Goal: Task Accomplishment & Management: Use online tool/utility

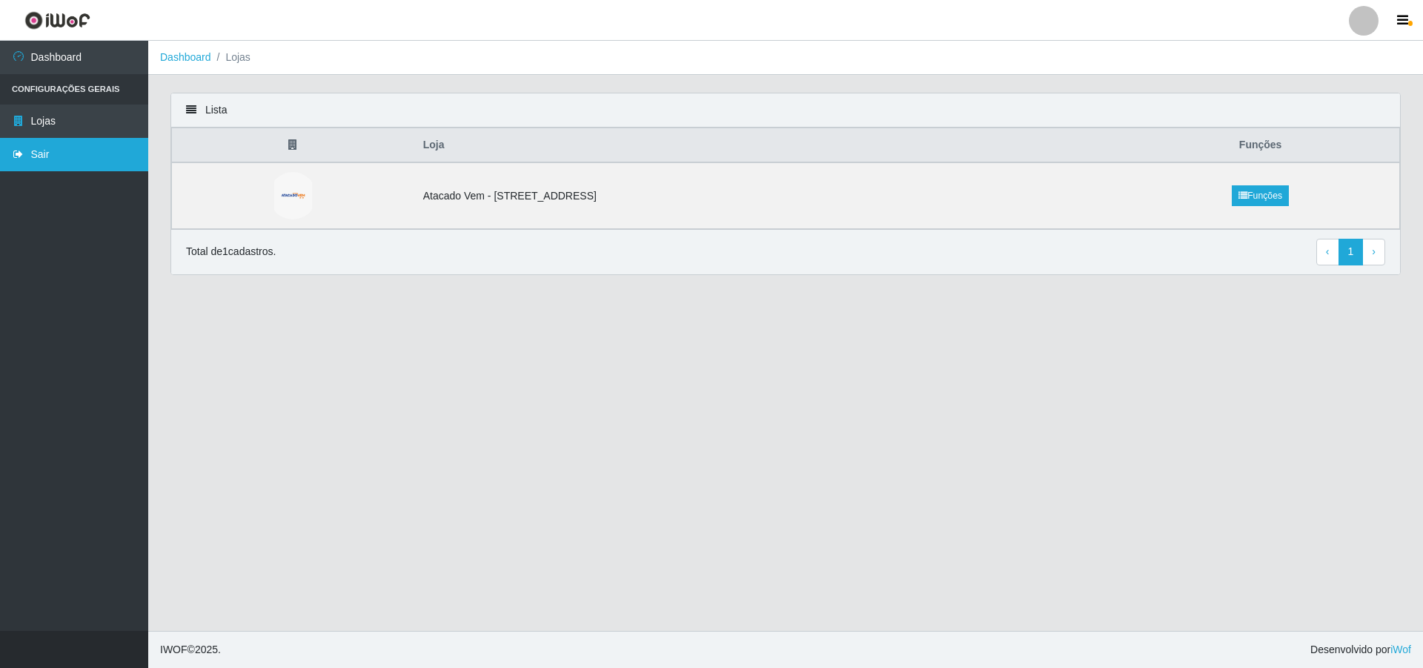
click at [44, 140] on link "Sair" at bounding box center [74, 154] width 148 height 33
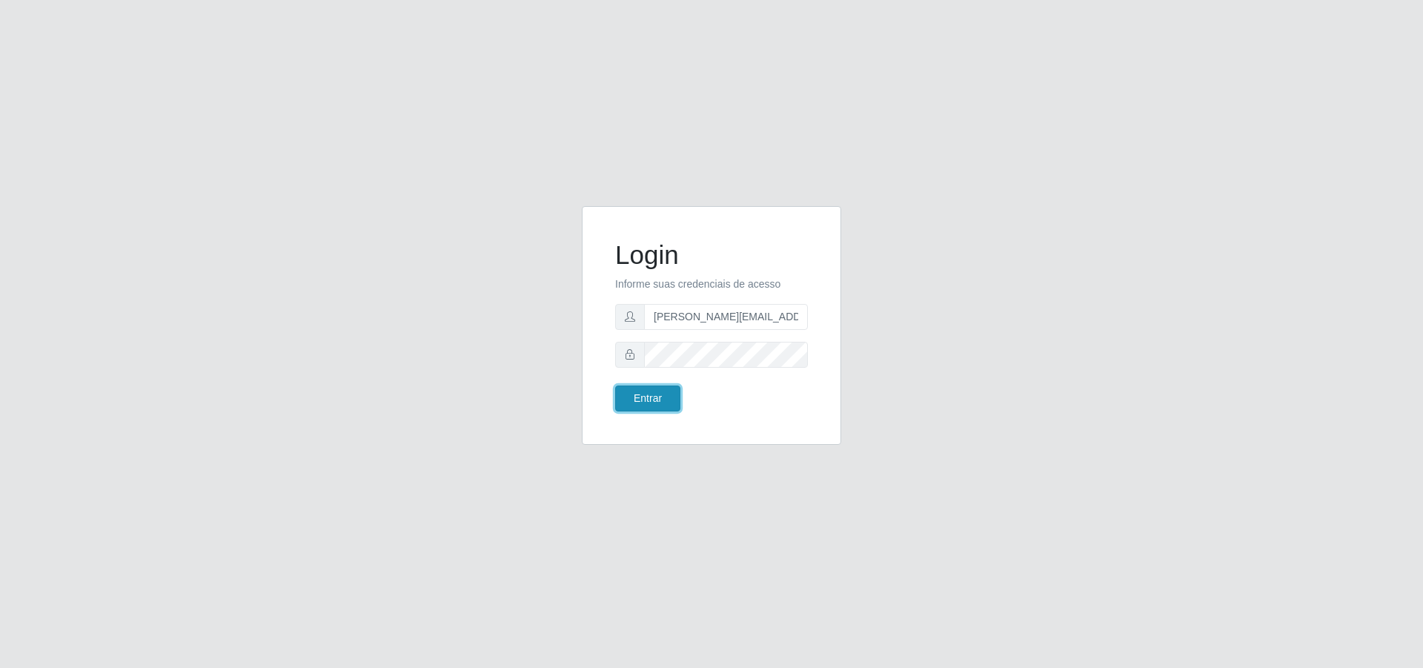
click at [648, 397] on button "Entrar" at bounding box center [647, 398] width 65 height 26
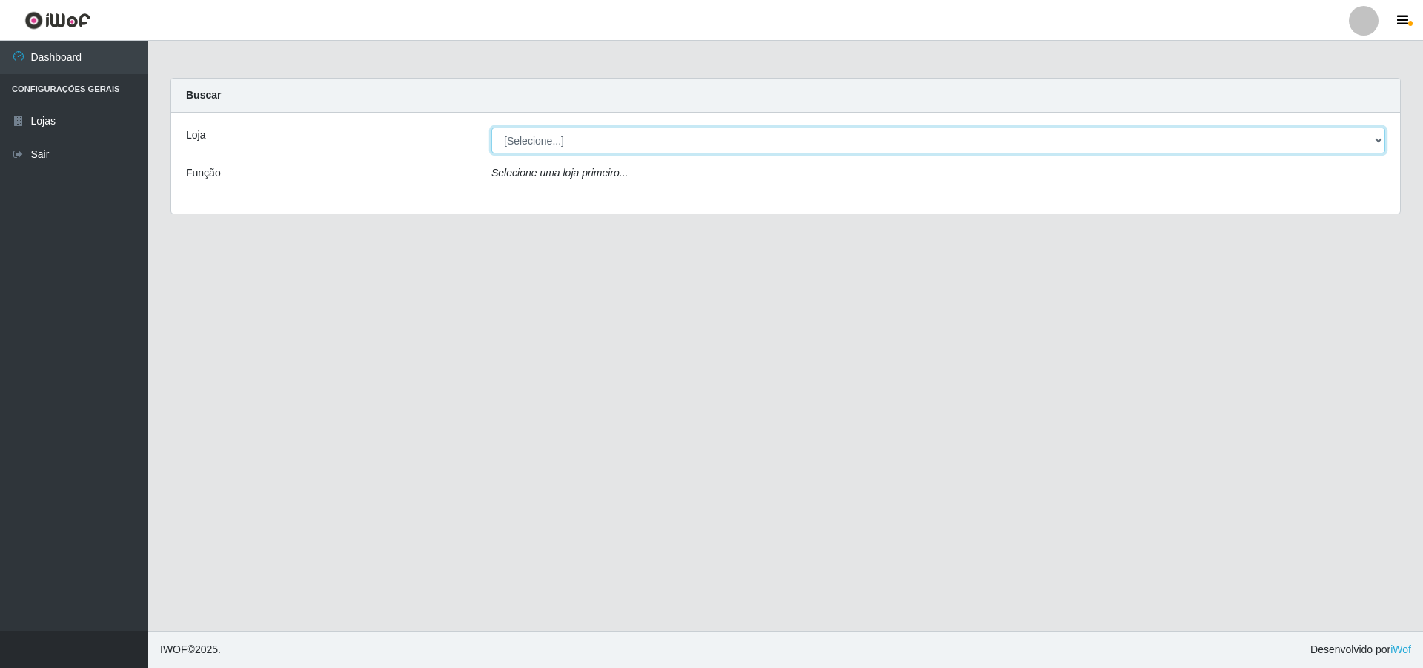
click at [552, 128] on select "[Selecione...] Atacado Vem - [STREET_ADDRESS]" at bounding box center [938, 141] width 894 height 26
select select "461"
click at [491, 128] on select "[Selecione...] Atacado Vem - [STREET_ADDRESS]" at bounding box center [938, 141] width 894 height 26
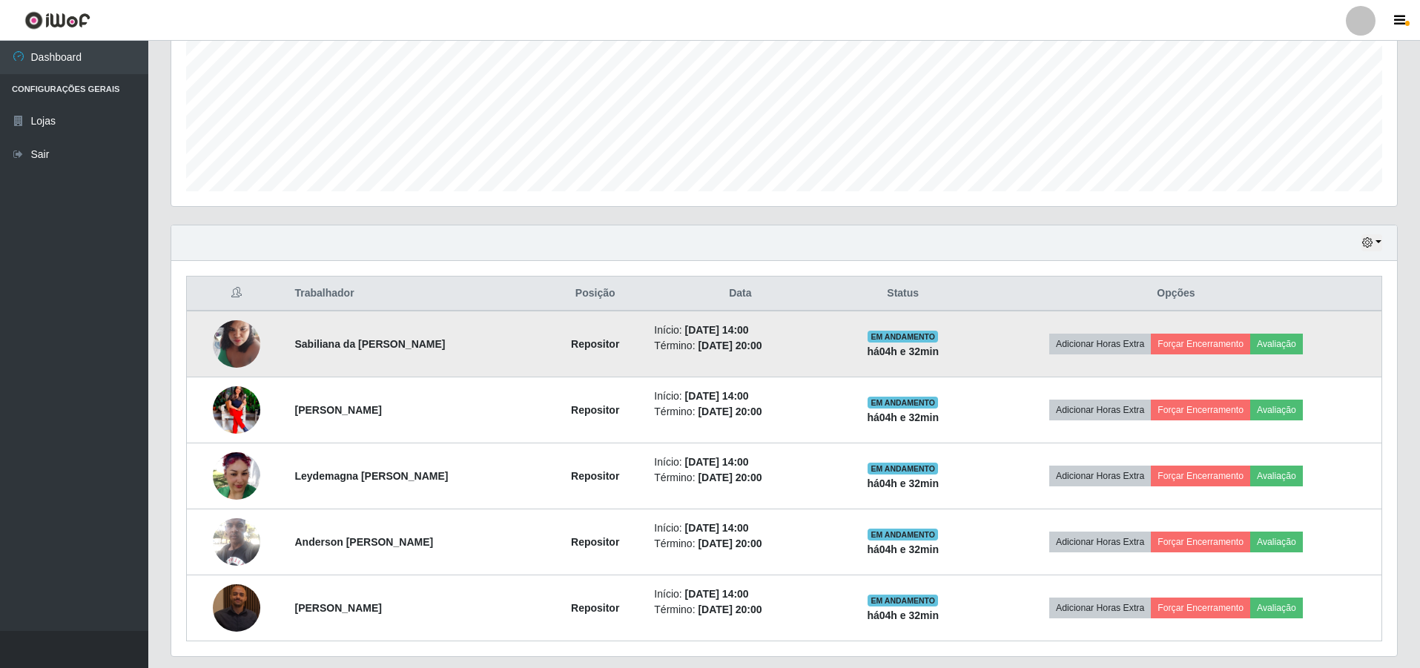
scroll to position [383, 0]
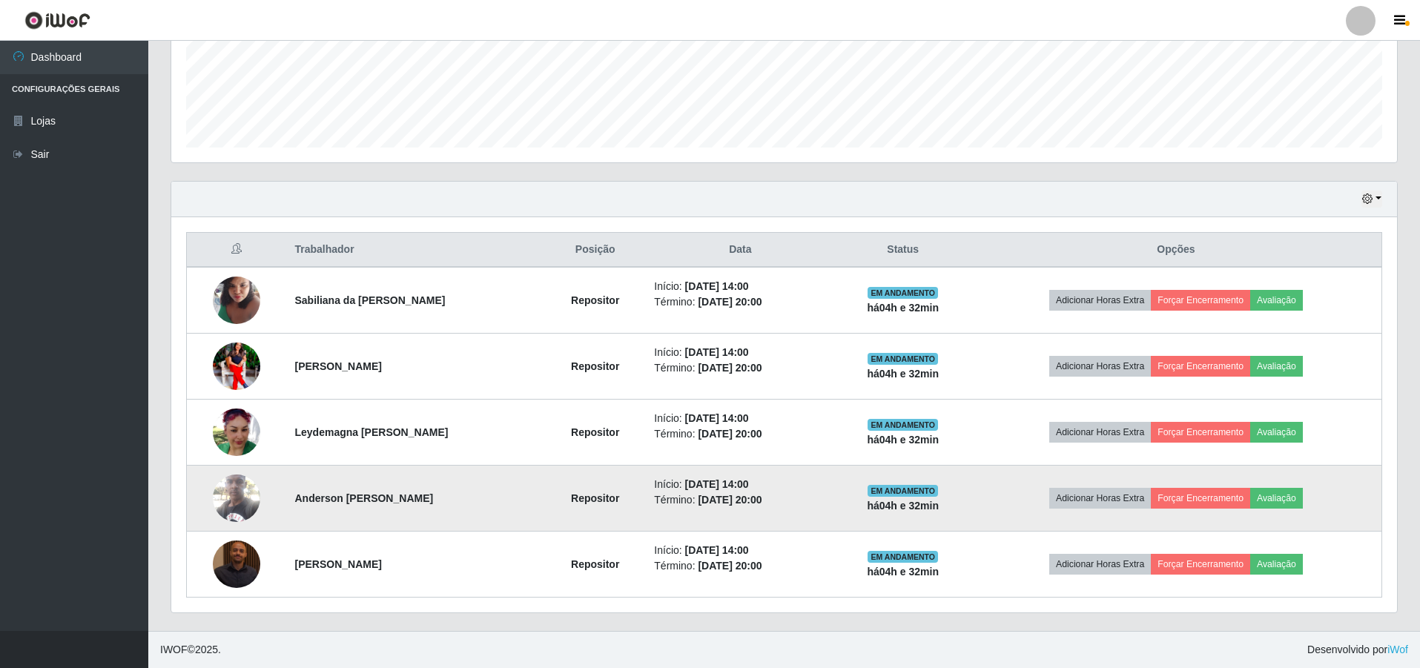
click at [235, 491] on img at bounding box center [236, 497] width 47 height 63
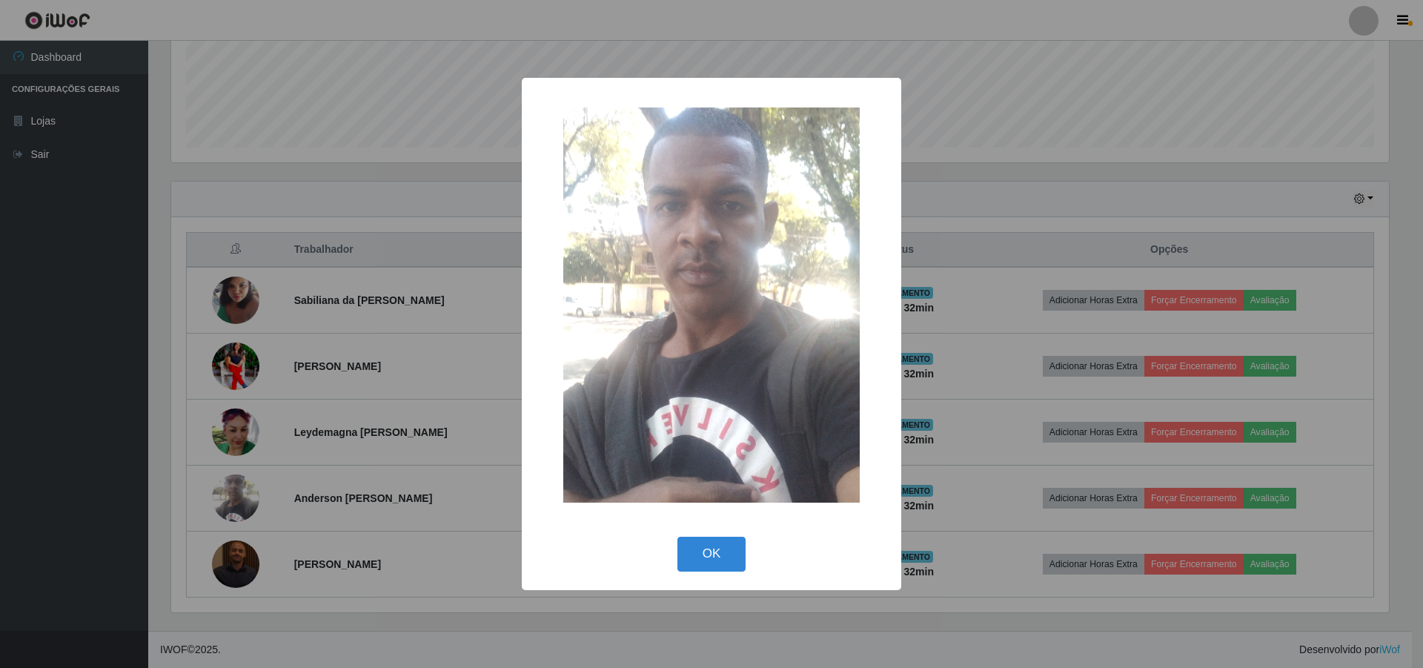
click at [323, 434] on div "× OK Cancel" at bounding box center [711, 334] width 1423 height 668
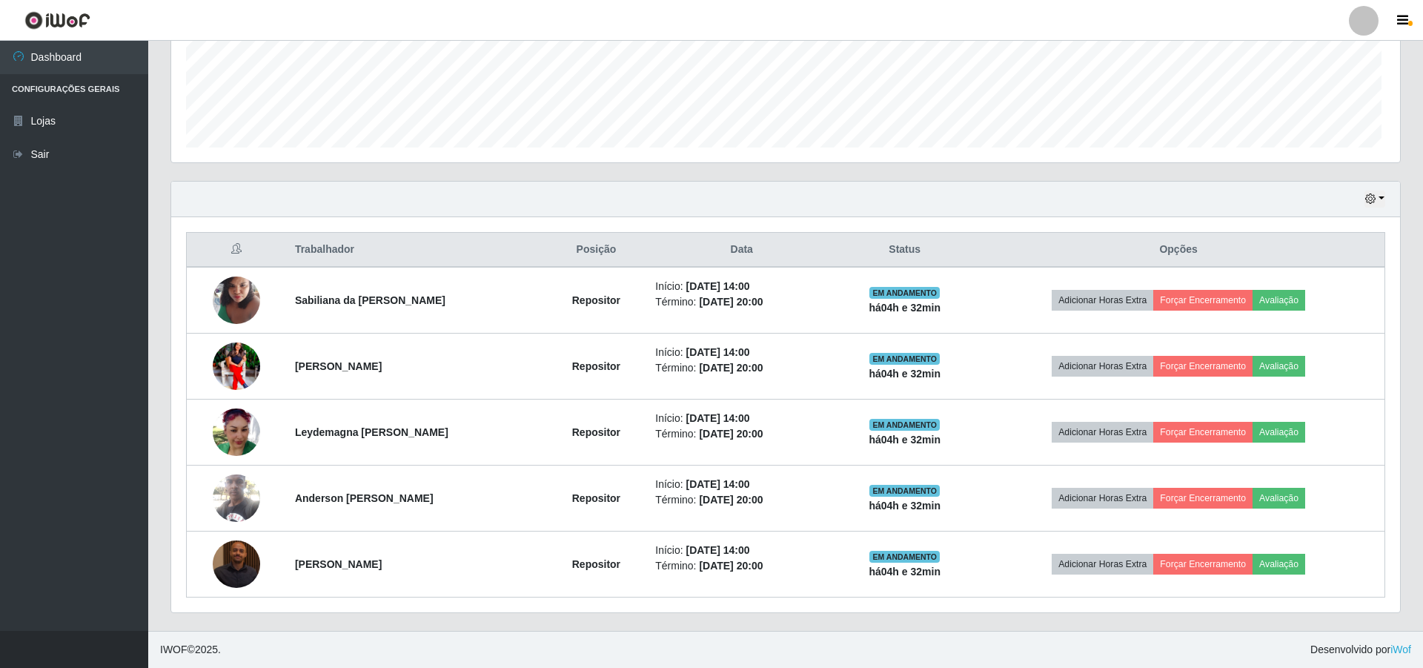
scroll to position [308, 1225]
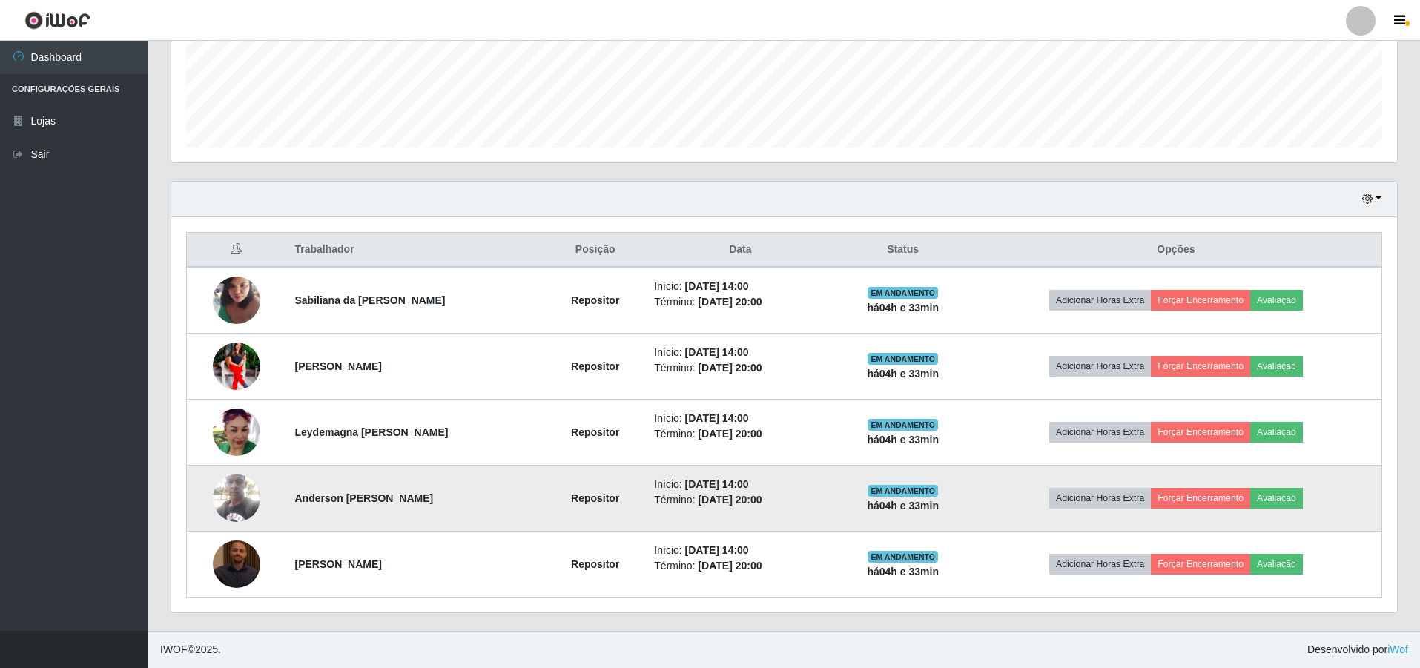
click at [248, 489] on img at bounding box center [236, 497] width 47 height 63
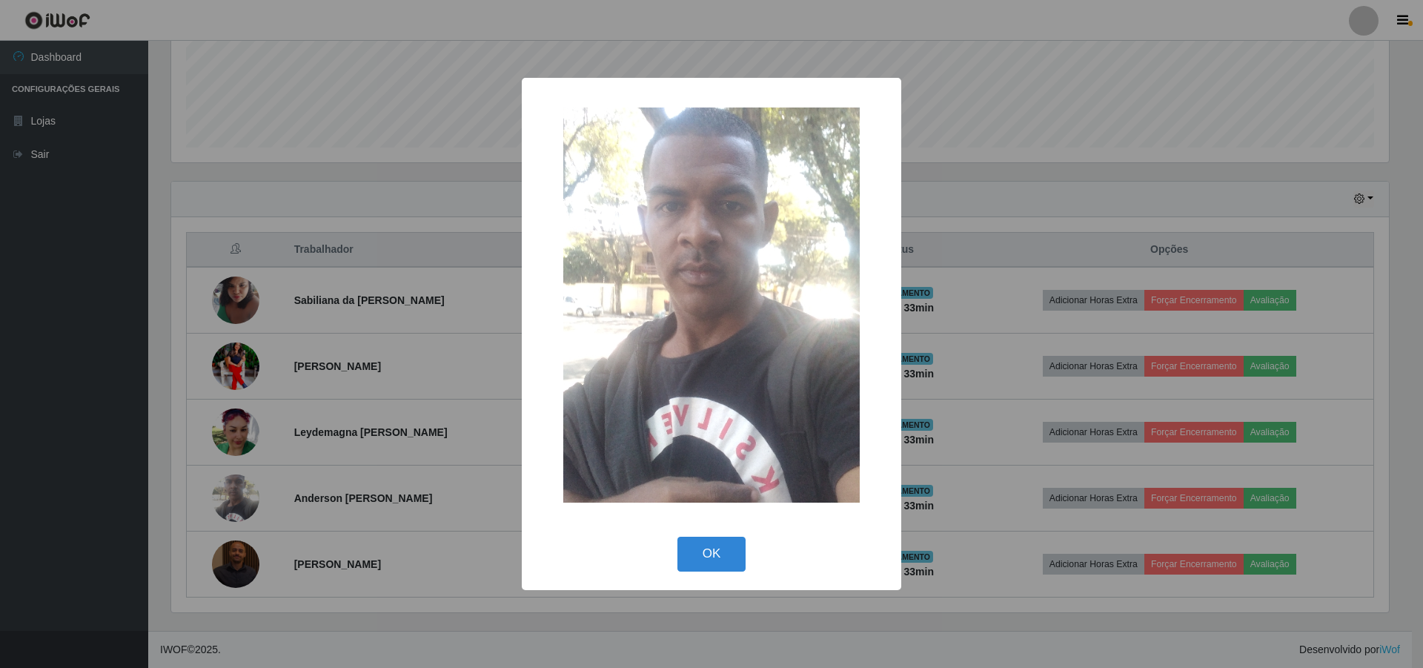
click at [322, 334] on div "× OK Cancel" at bounding box center [711, 334] width 1423 height 668
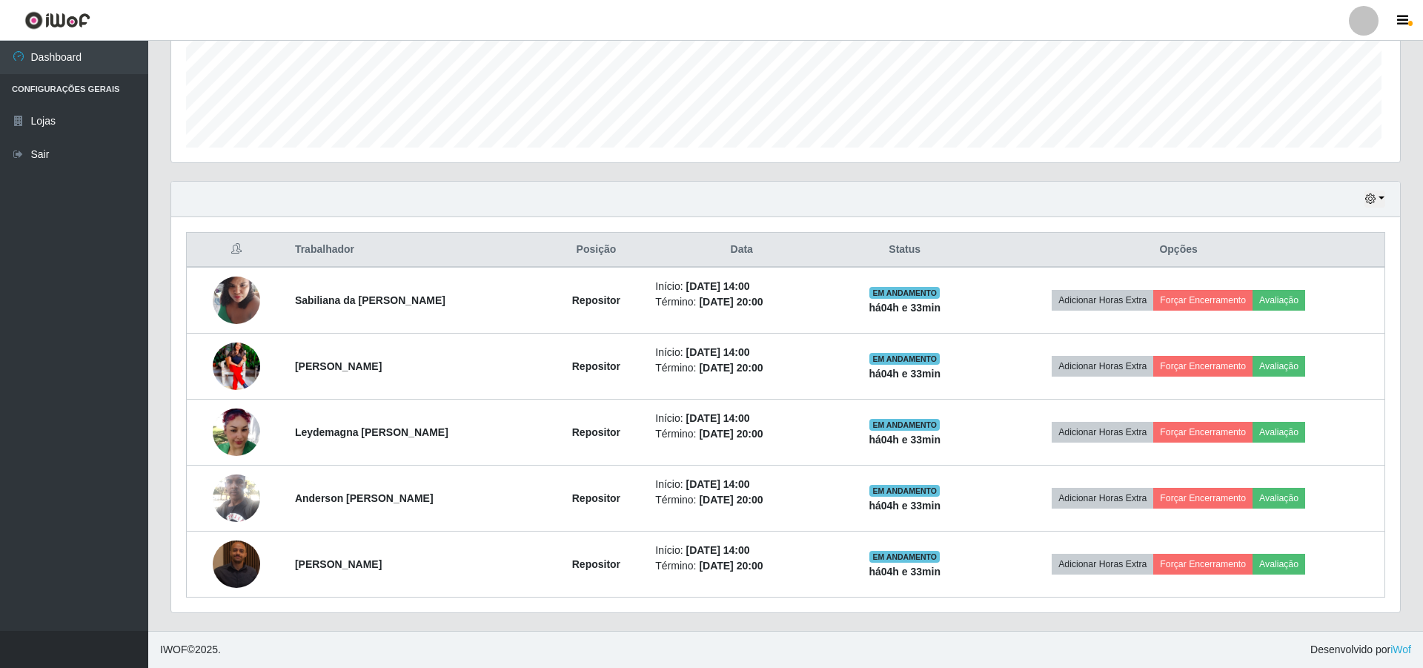
scroll to position [308, 1225]
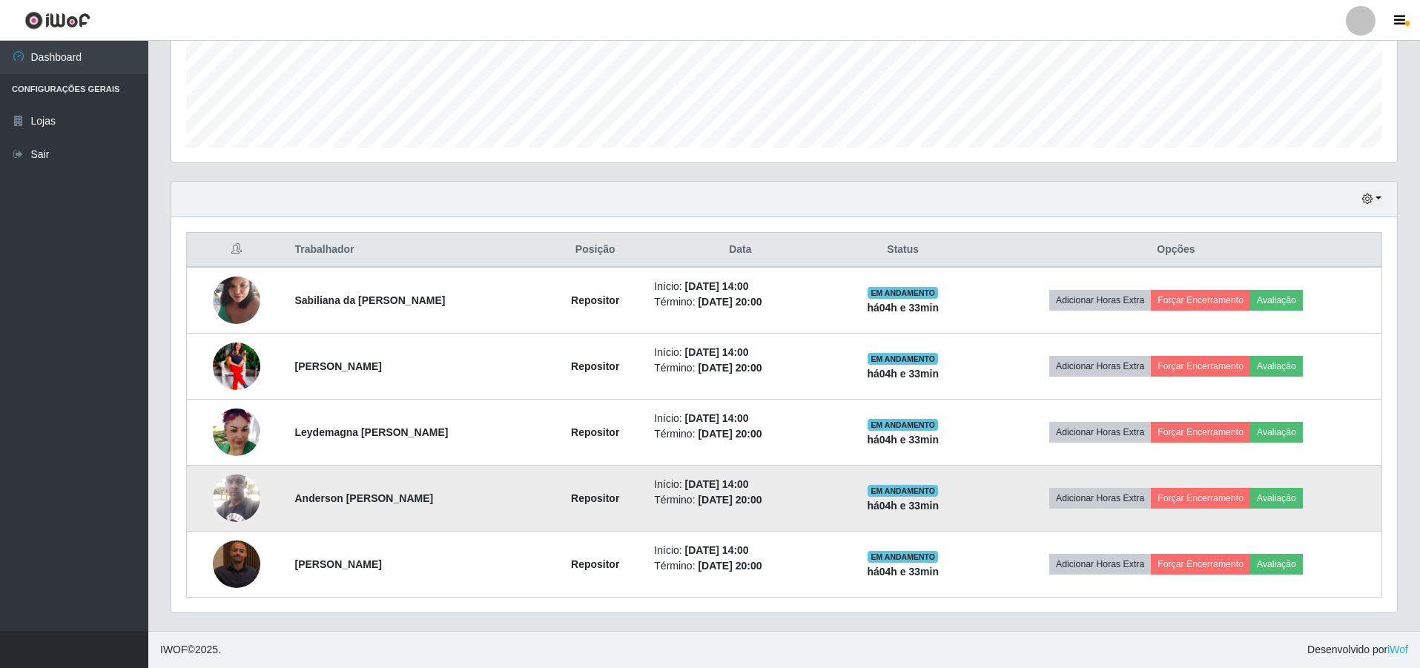
click at [229, 497] on img at bounding box center [236, 497] width 47 height 63
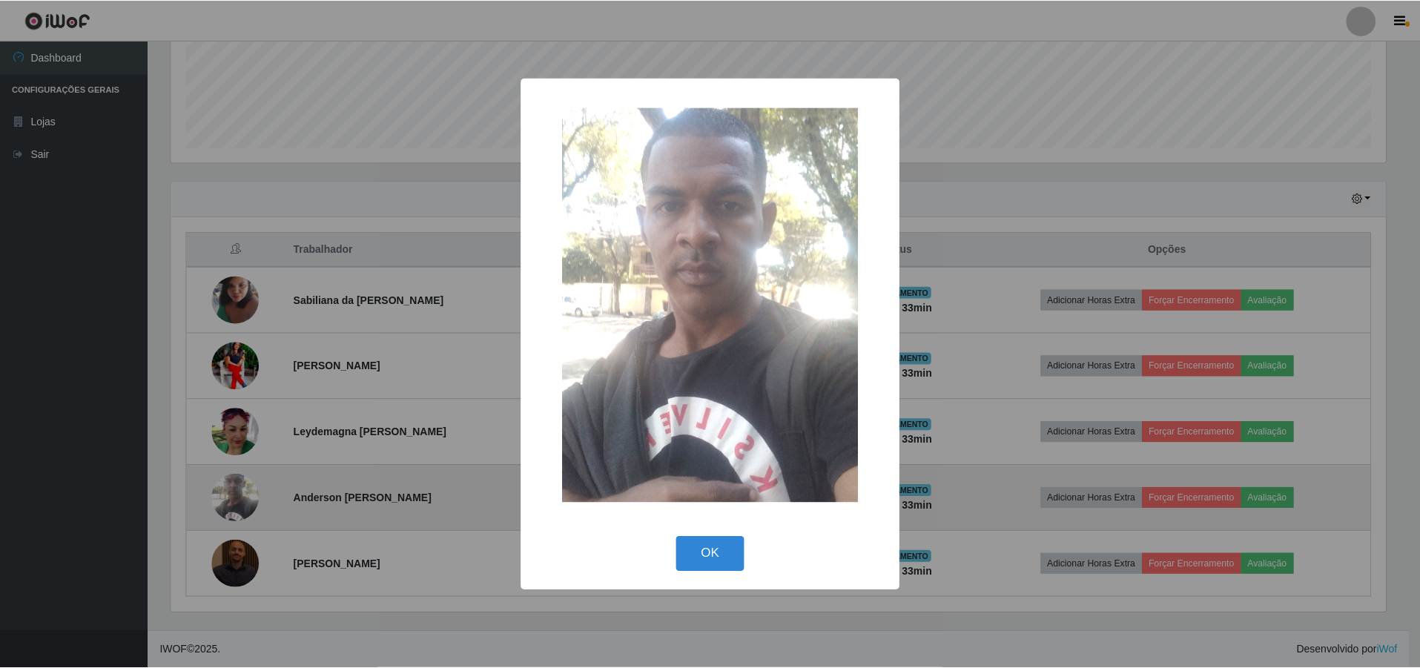
scroll to position [308, 1218]
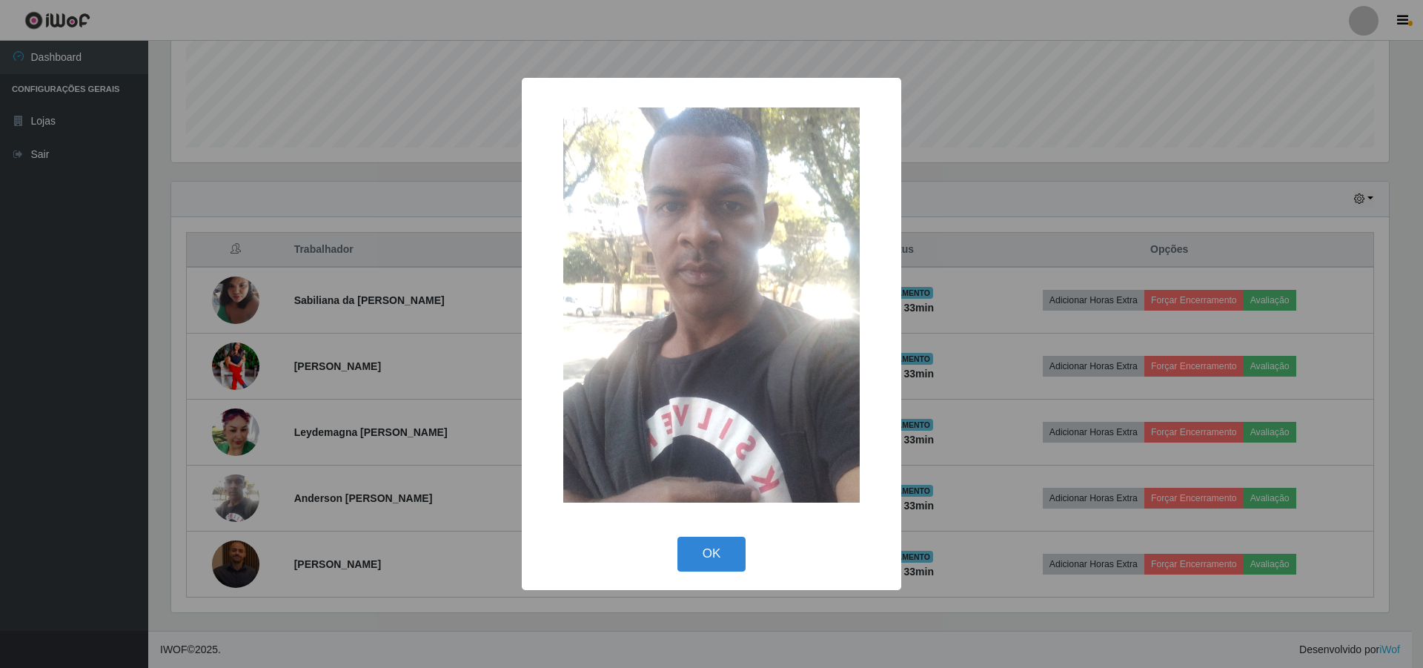
click at [487, 353] on div "× OK Cancel" at bounding box center [711, 334] width 1423 height 668
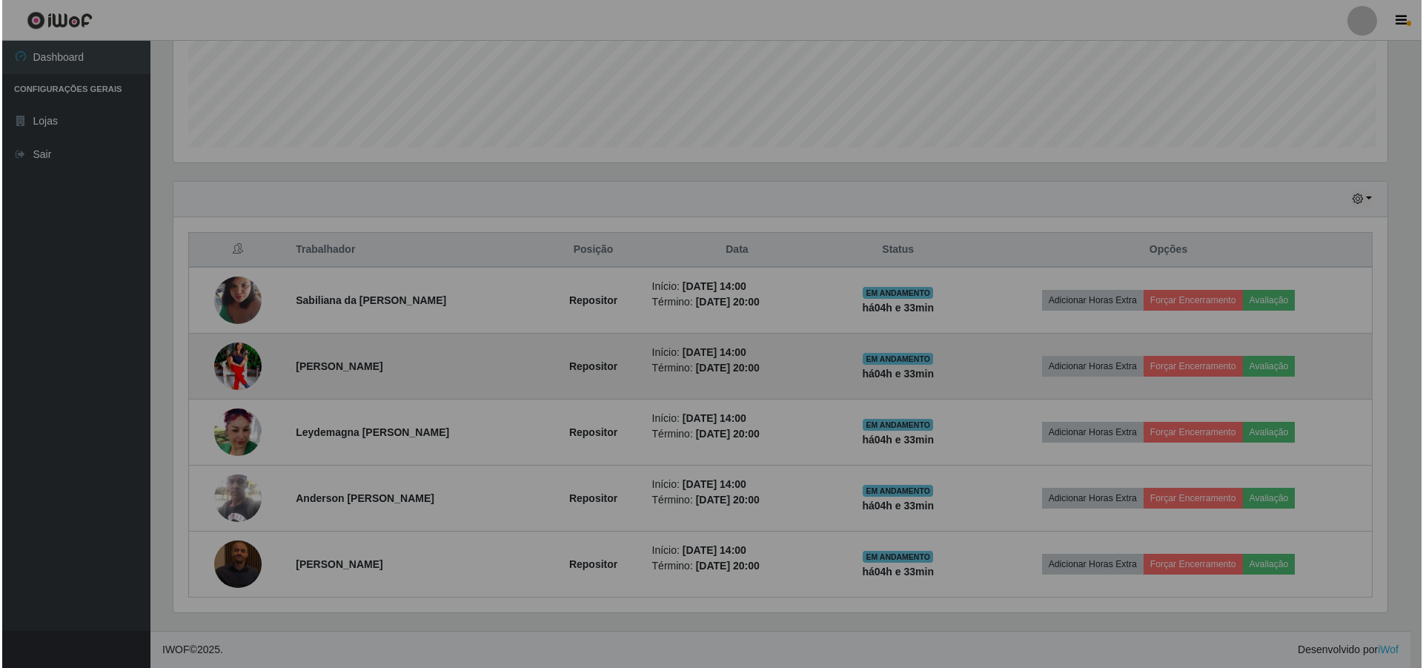
scroll to position [308, 1225]
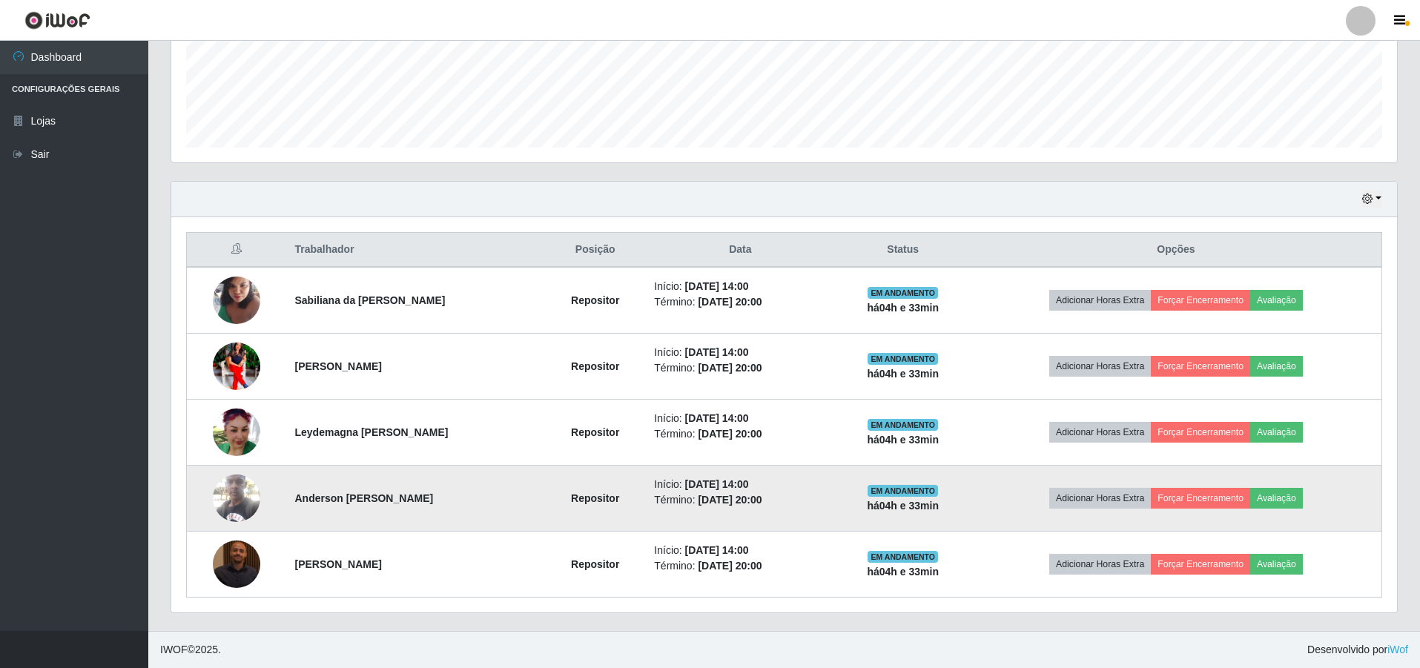
click at [241, 506] on img at bounding box center [236, 497] width 47 height 63
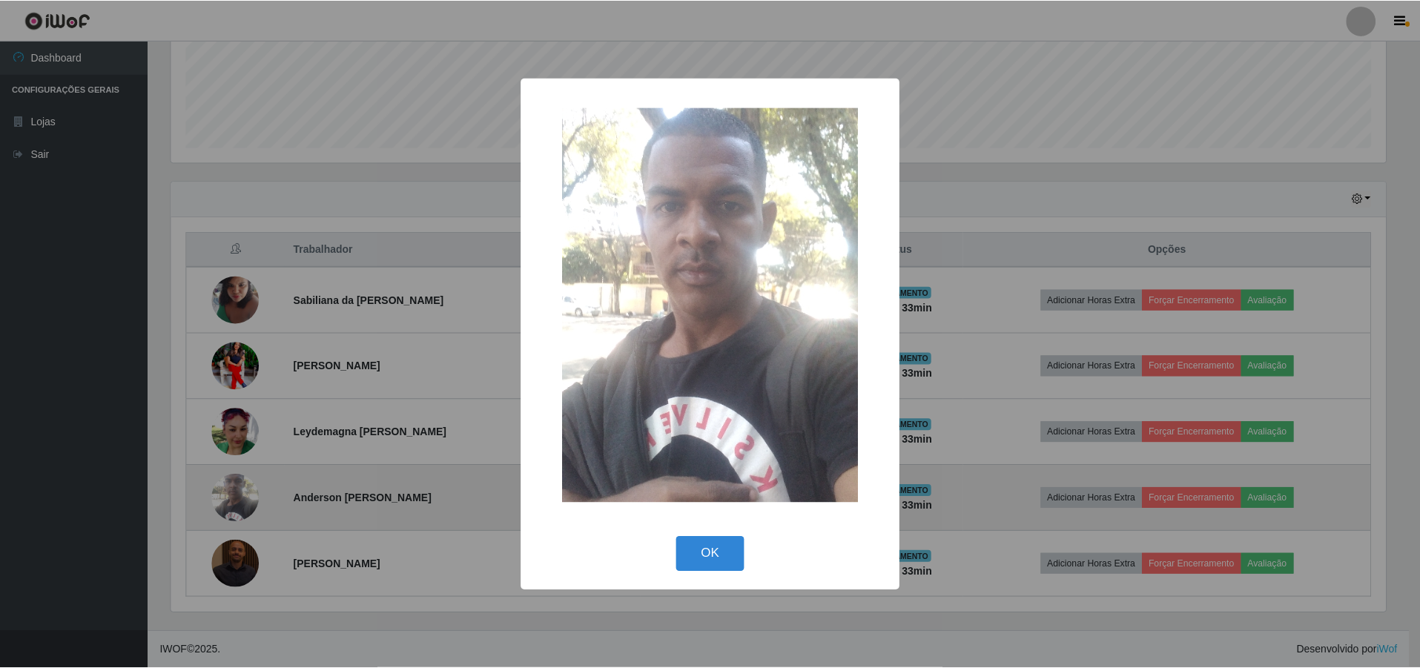
scroll to position [308, 1218]
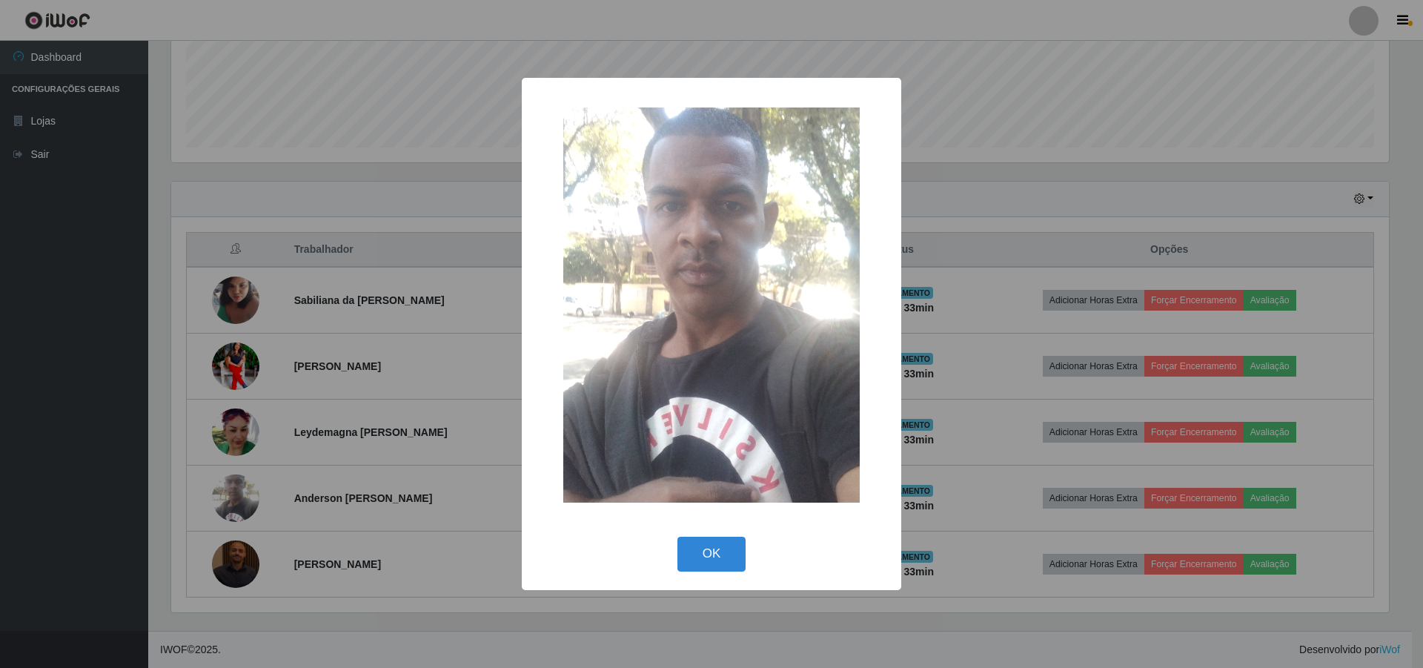
click at [256, 491] on div "× OK Cancel" at bounding box center [711, 334] width 1423 height 668
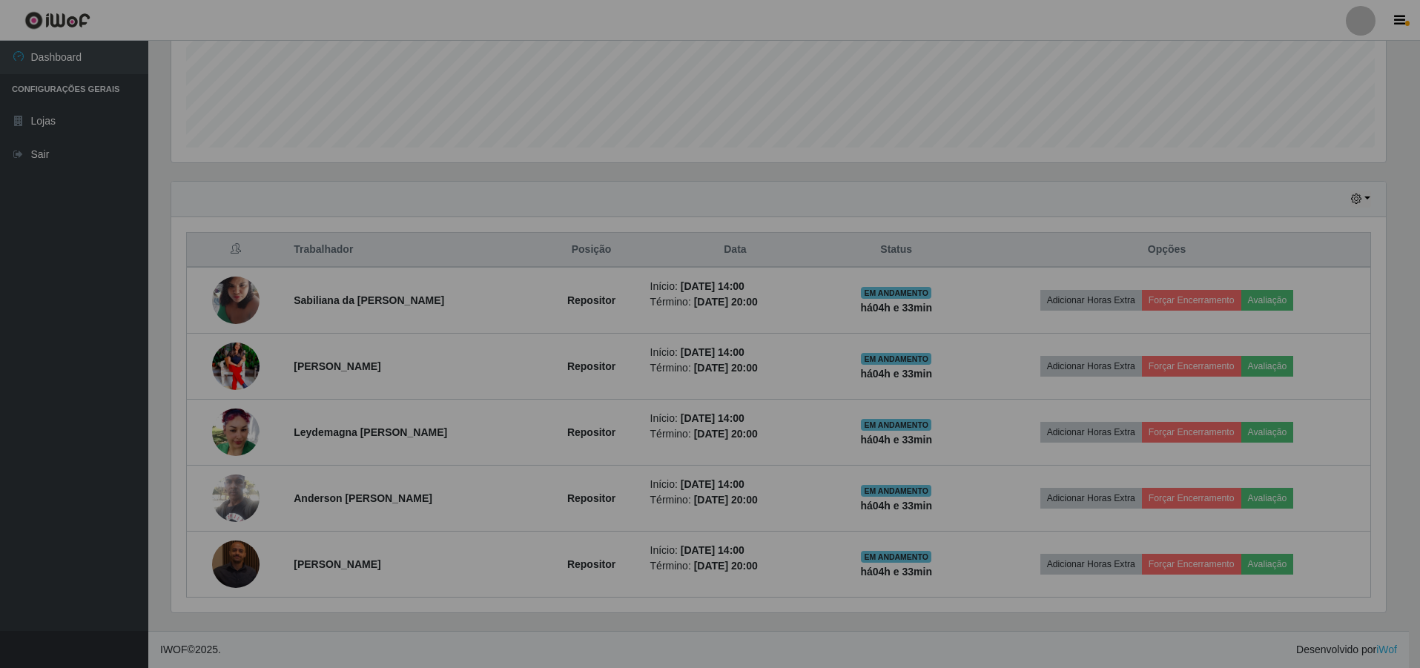
scroll to position [308, 1225]
